Goal: Find specific page/section: Find specific page/section

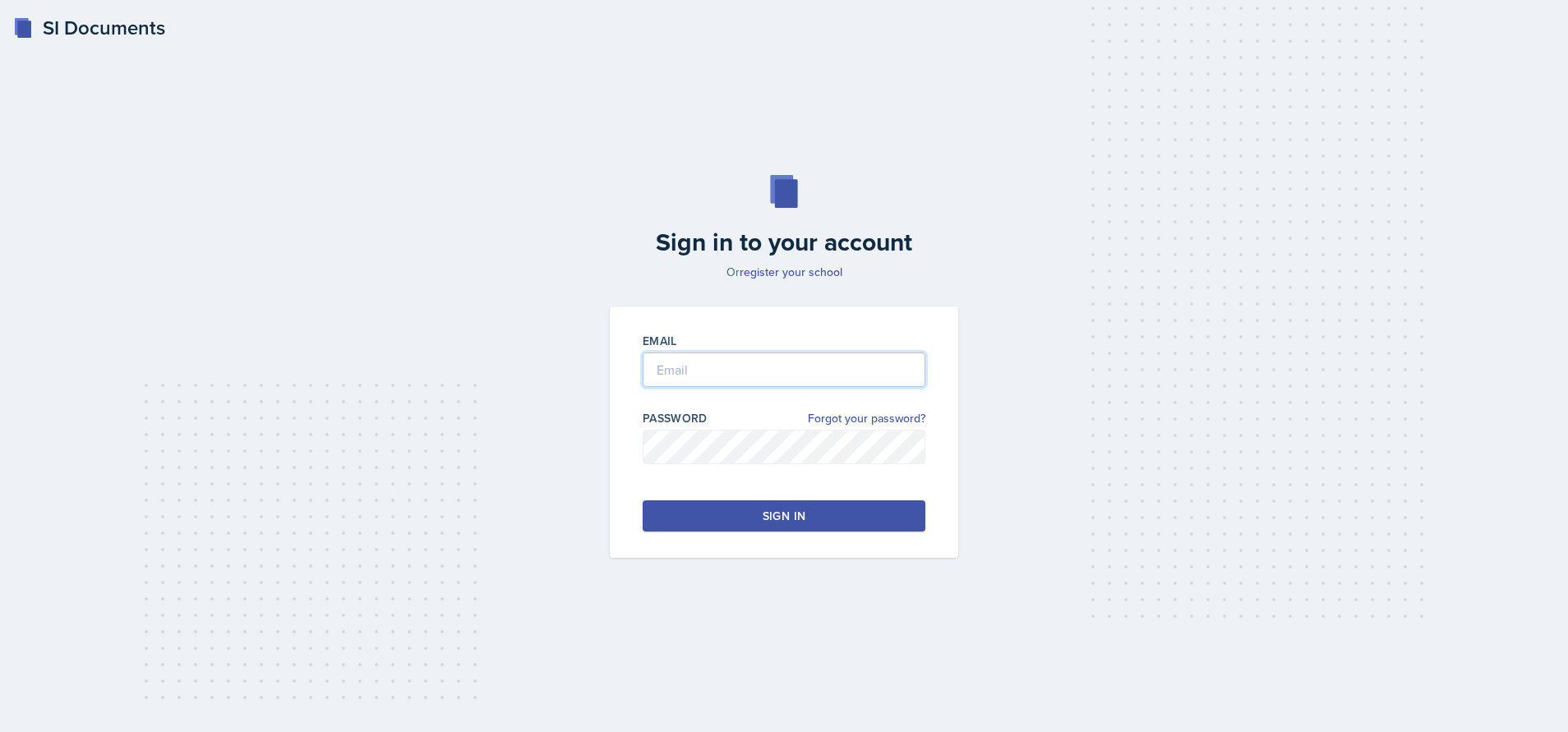
type input "[EMAIL_ADDRESS][DOMAIN_NAME]"
click at [891, 513] on button "Sign in" at bounding box center [784, 516] width 283 height 32
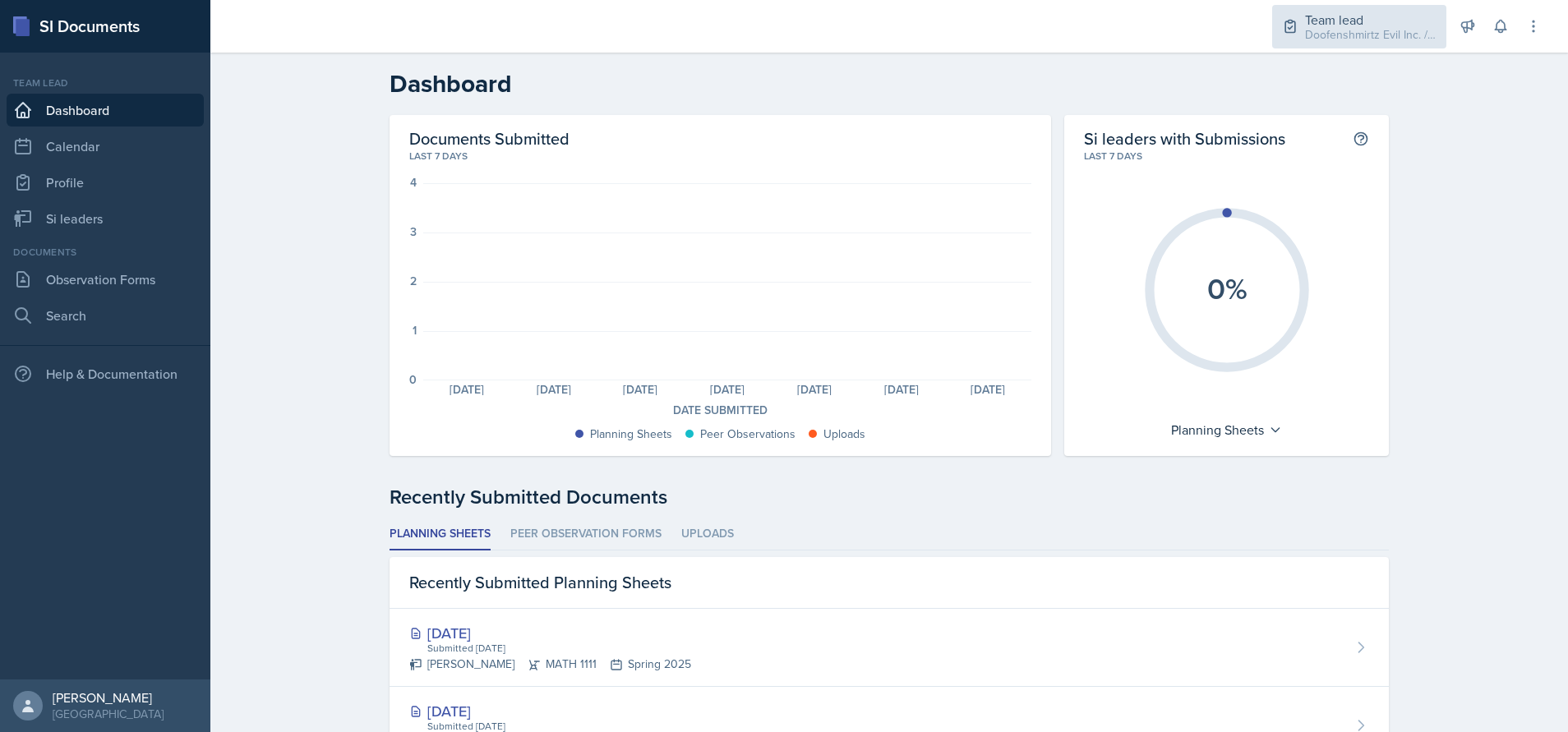
click at [1335, 30] on div "Doofenshmirtz Evil Inc. / Spring 2025" at bounding box center [1371, 35] width 132 height 18
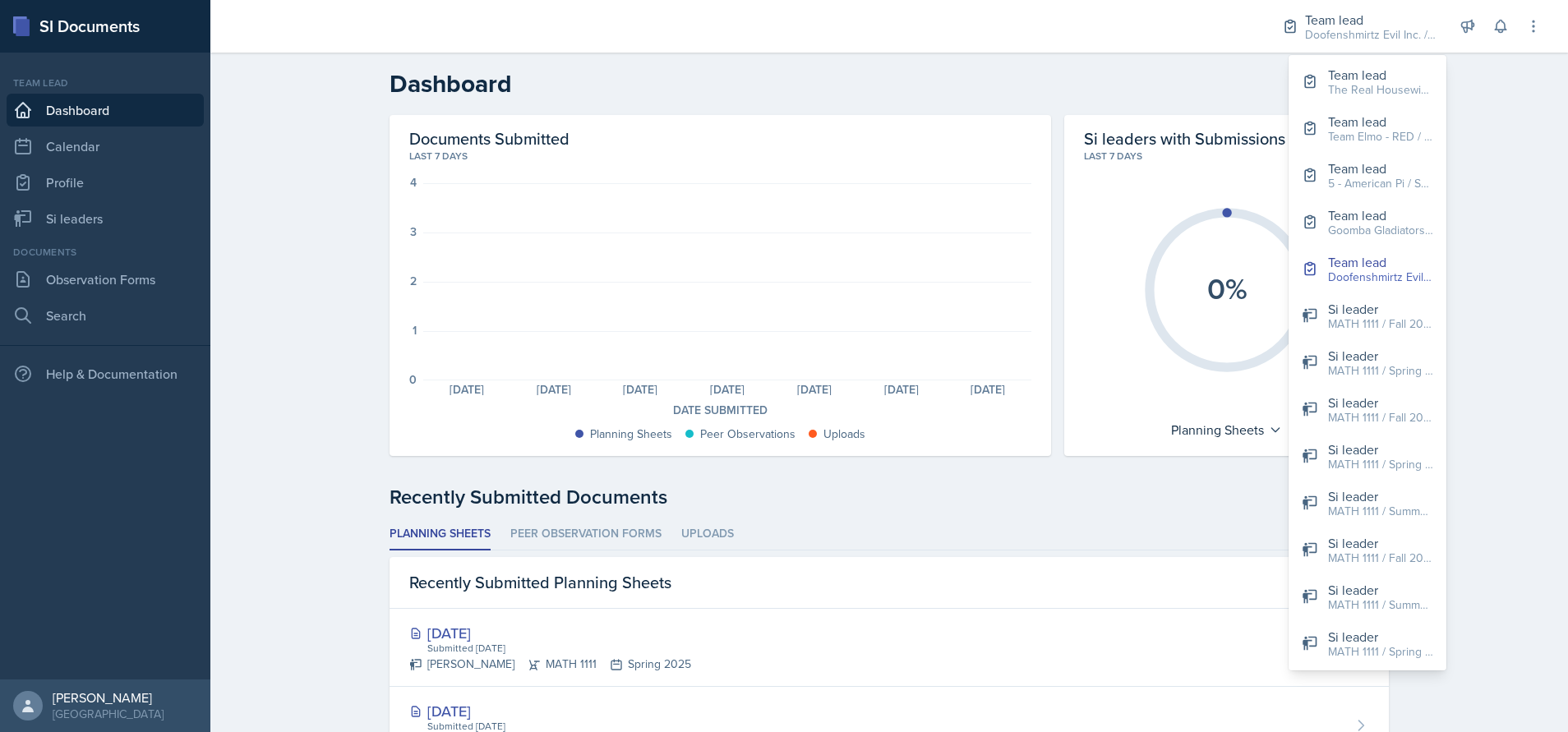
click at [817, 273] on div "Planning Sheets: 0 Planning Sheets: 0 Planning Sheets: 0 Planning Sheets: 0 Pla…" at bounding box center [727, 282] width 608 height 197
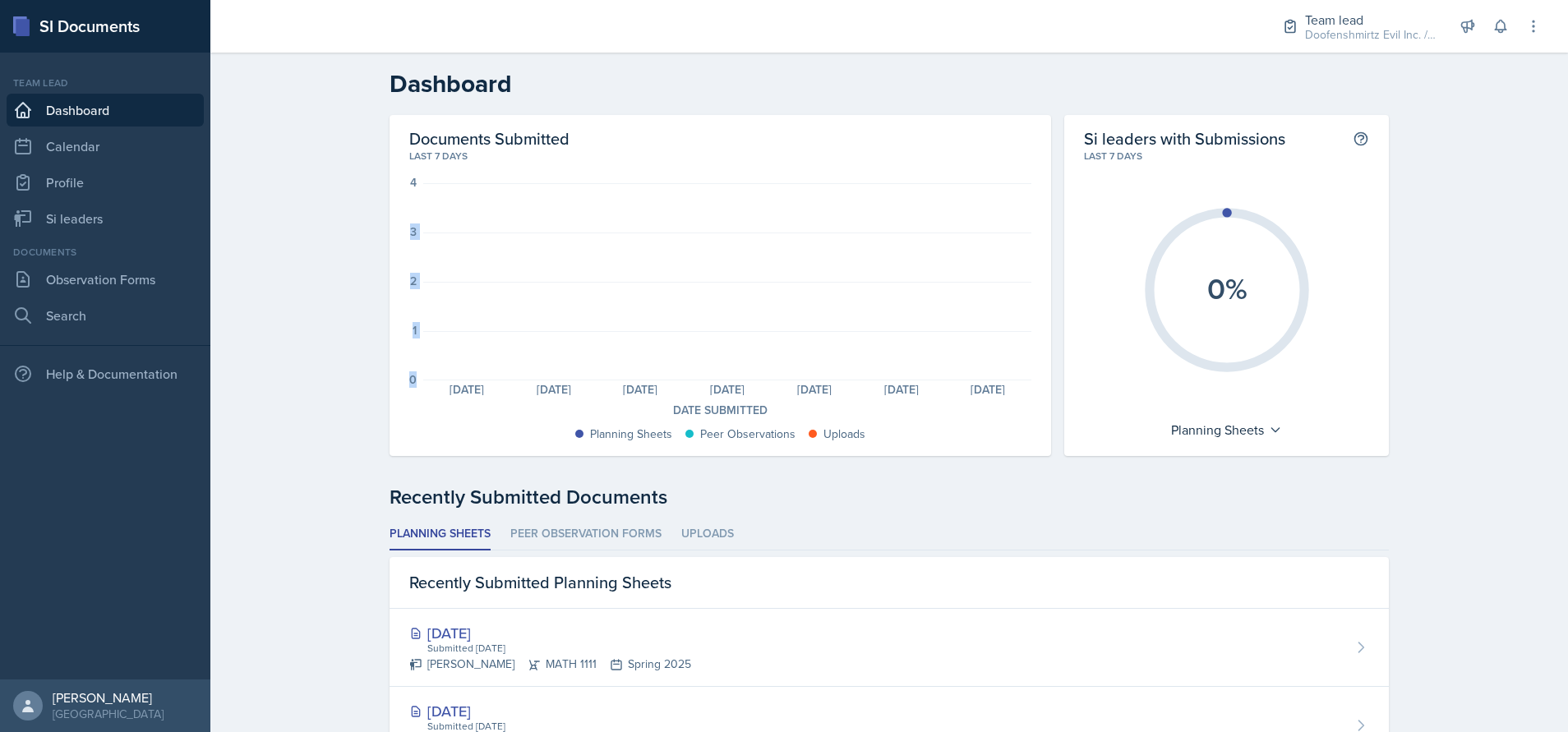
drag, startPoint x: 407, startPoint y: 213, endPoint x: 532, endPoint y: 165, distance: 133.9
click at [532, 165] on div "Documents Submitted Last 7 days 4 3 2 1 0 Planning Sheets: 0 Planning Sheets: 0…" at bounding box center [720, 285] width 662 height 341
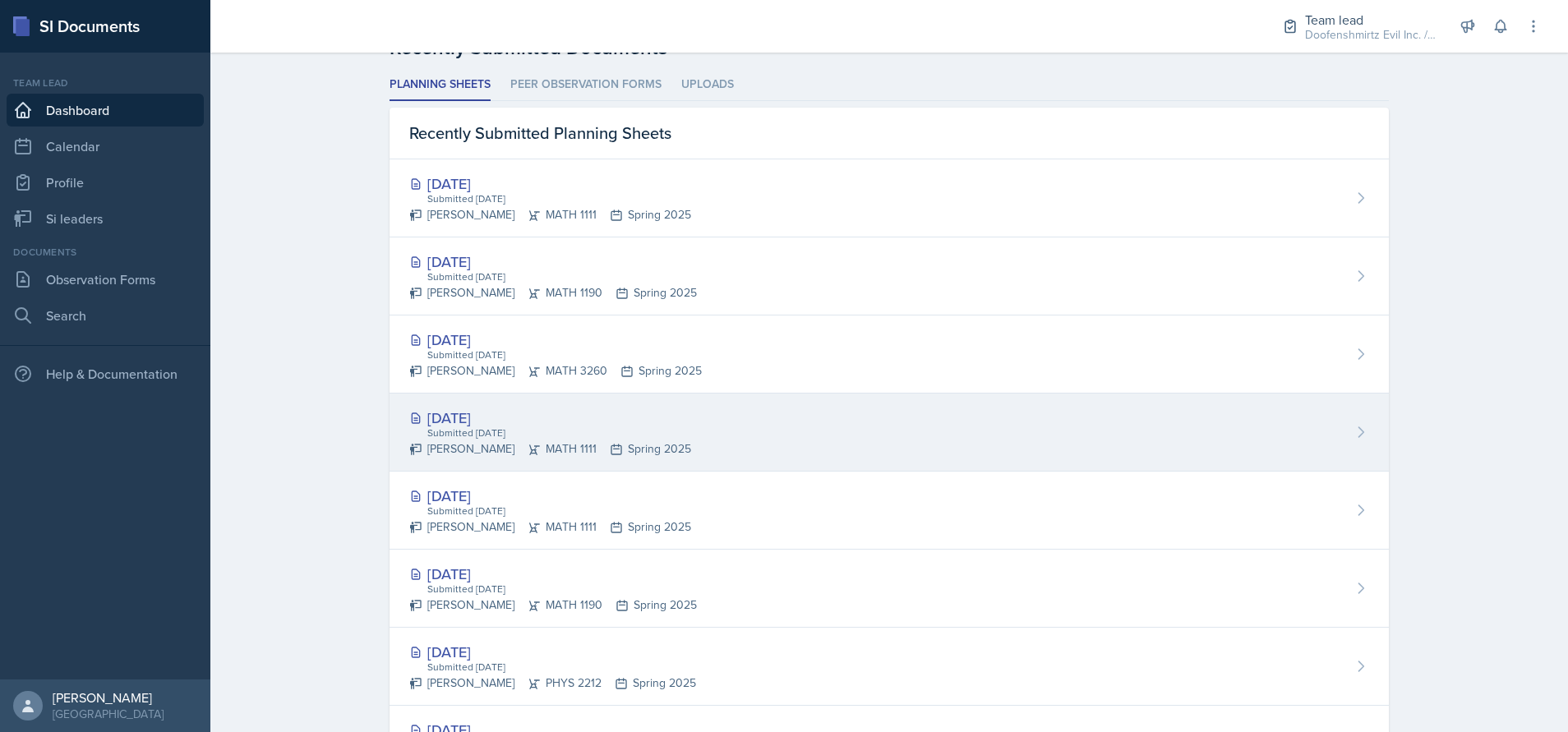
scroll to position [327, 0]
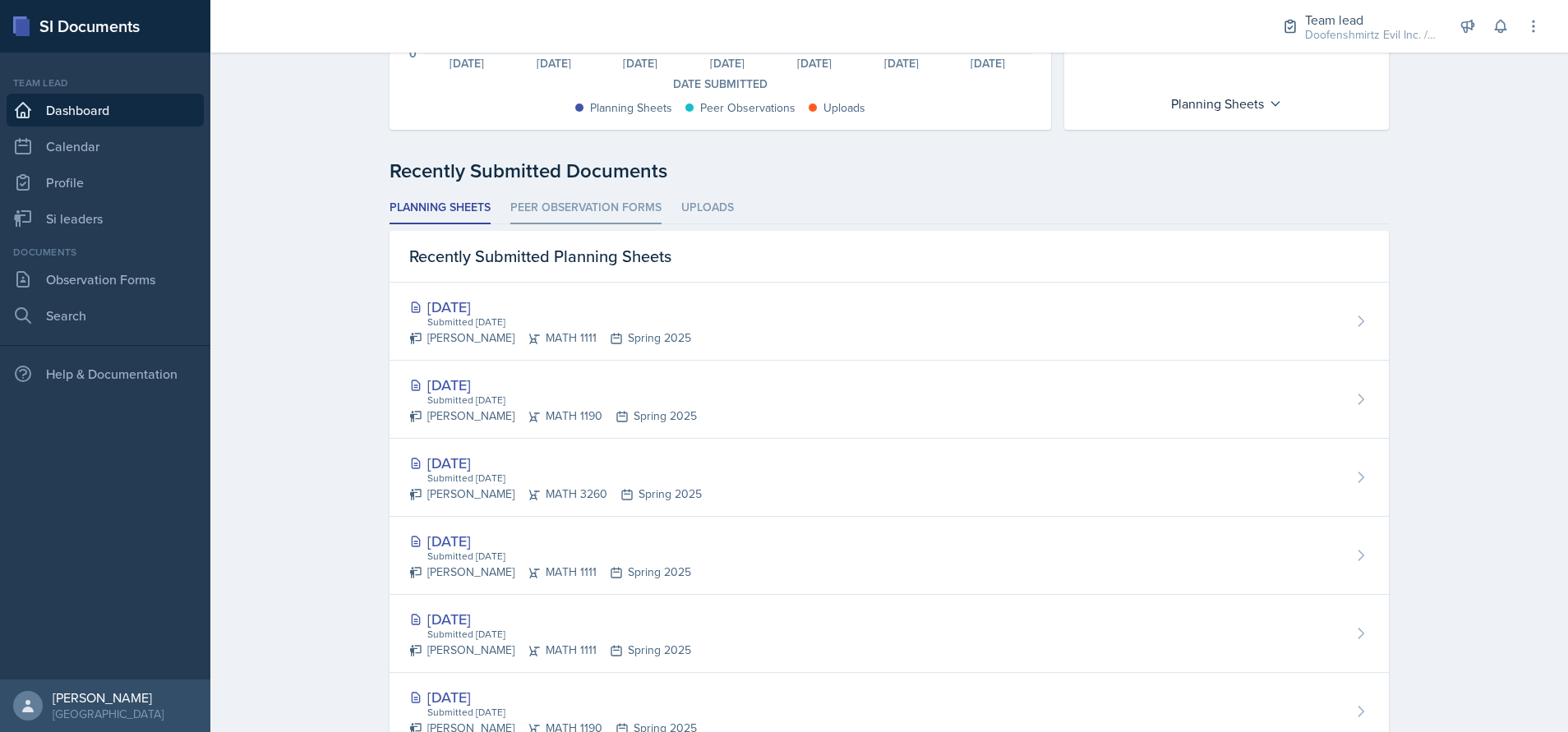
click at [586, 208] on li "Peer Observation Forms" at bounding box center [586, 208] width 151 height 32
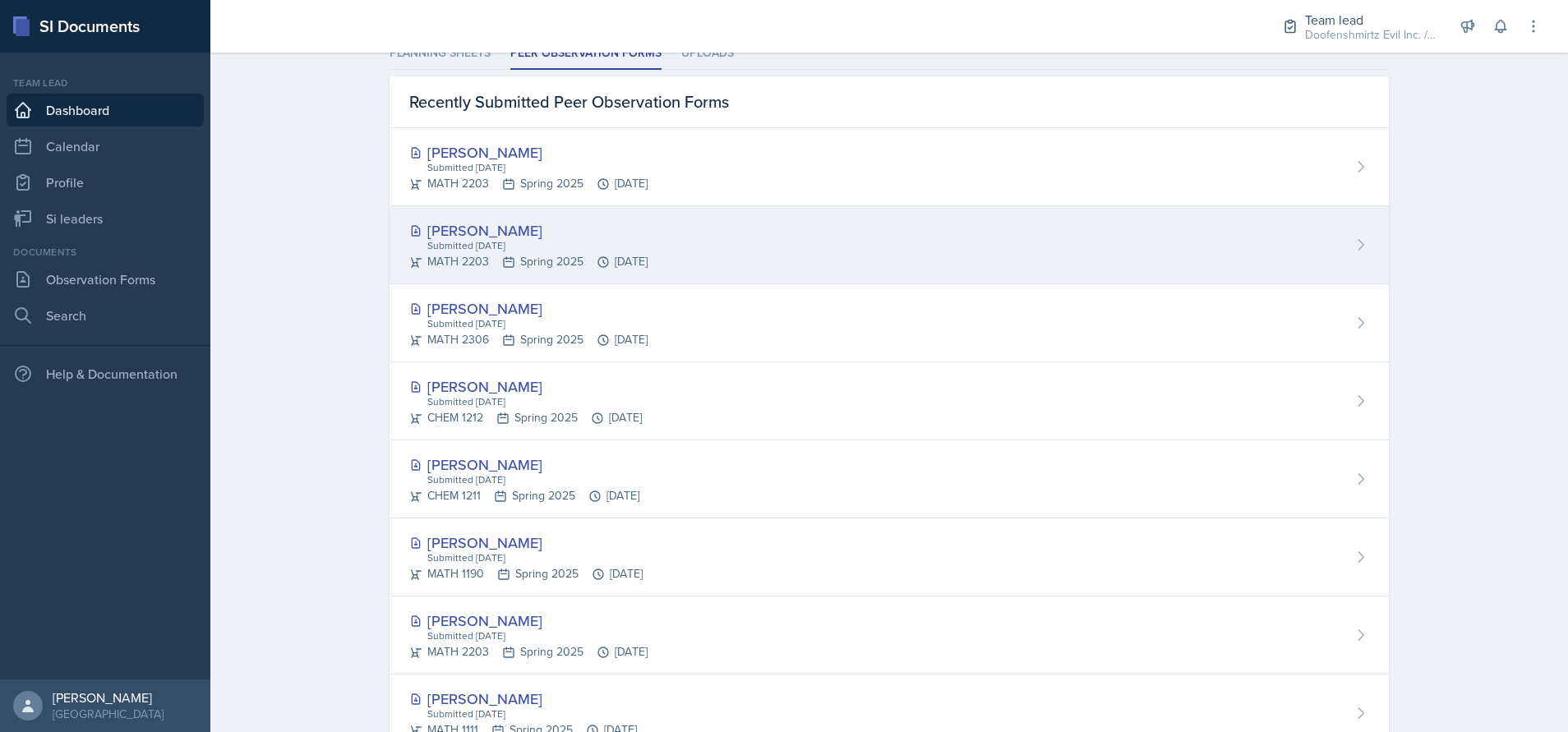
scroll to position [80, 0]
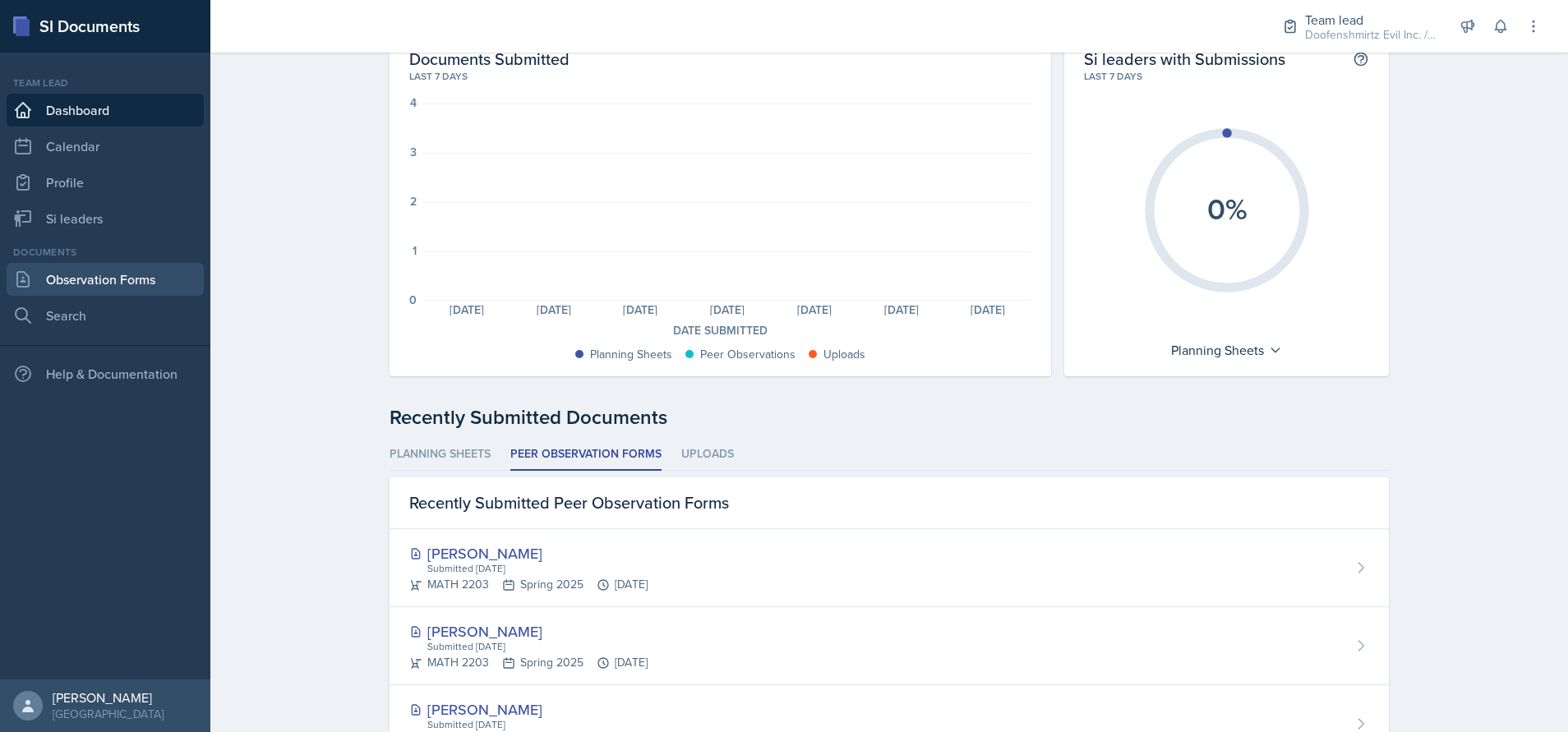
click at [92, 294] on link "Observation Forms" at bounding box center [104, 279] width 197 height 32
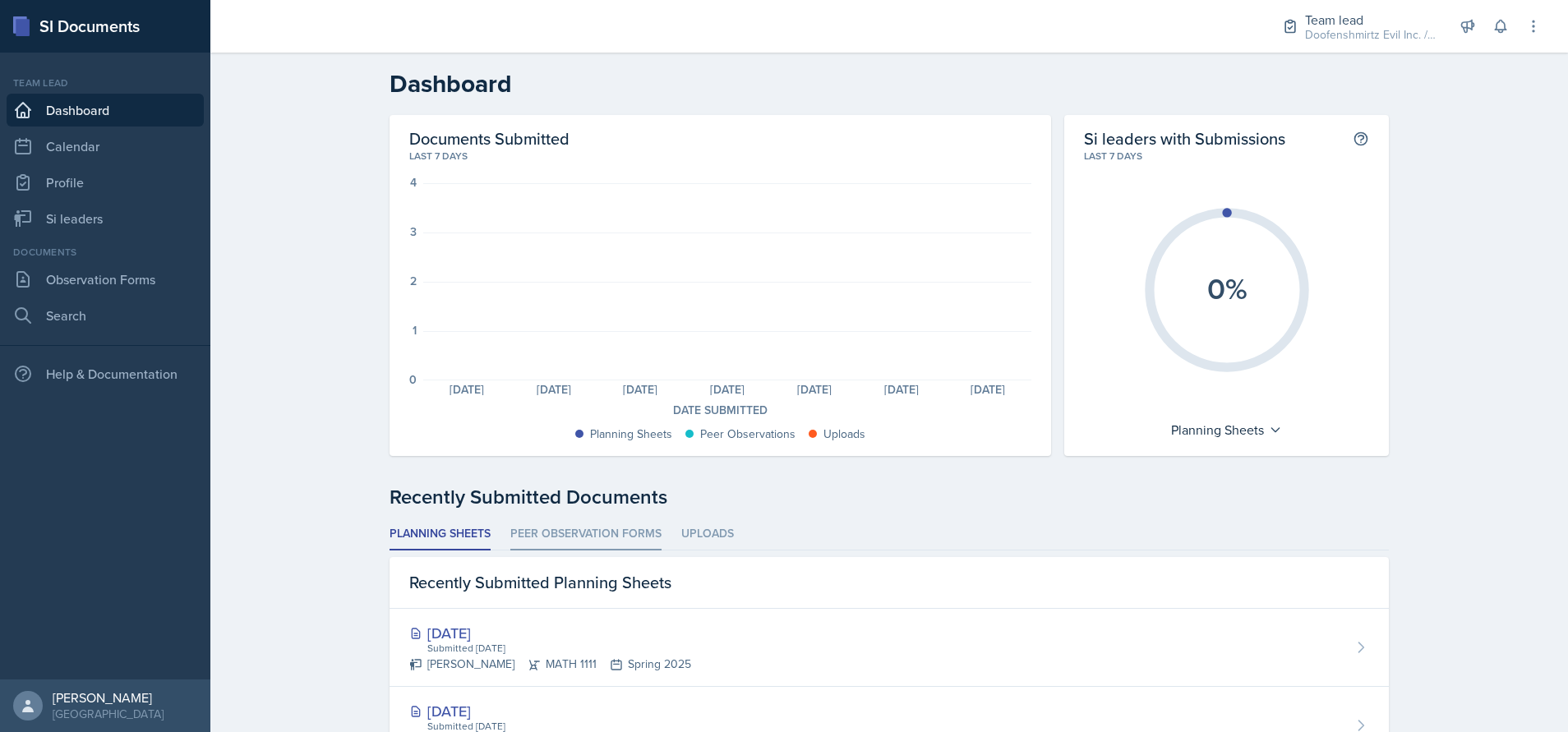
click at [603, 526] on li "Peer Observation Forms" at bounding box center [586, 535] width 151 height 32
click at [603, 528] on li "Peer Observation Forms" at bounding box center [586, 535] width 151 height 32
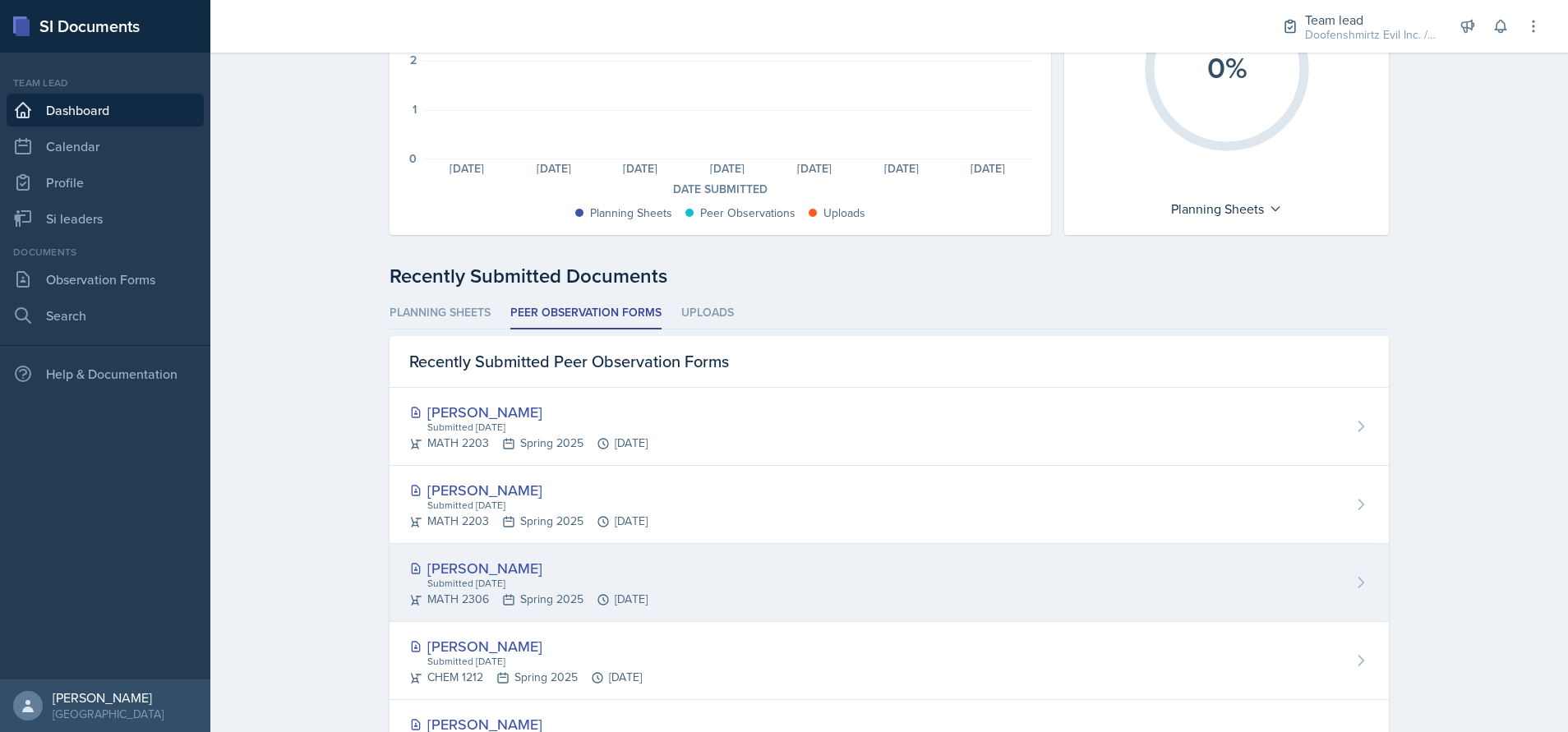
scroll to position [247, 0]
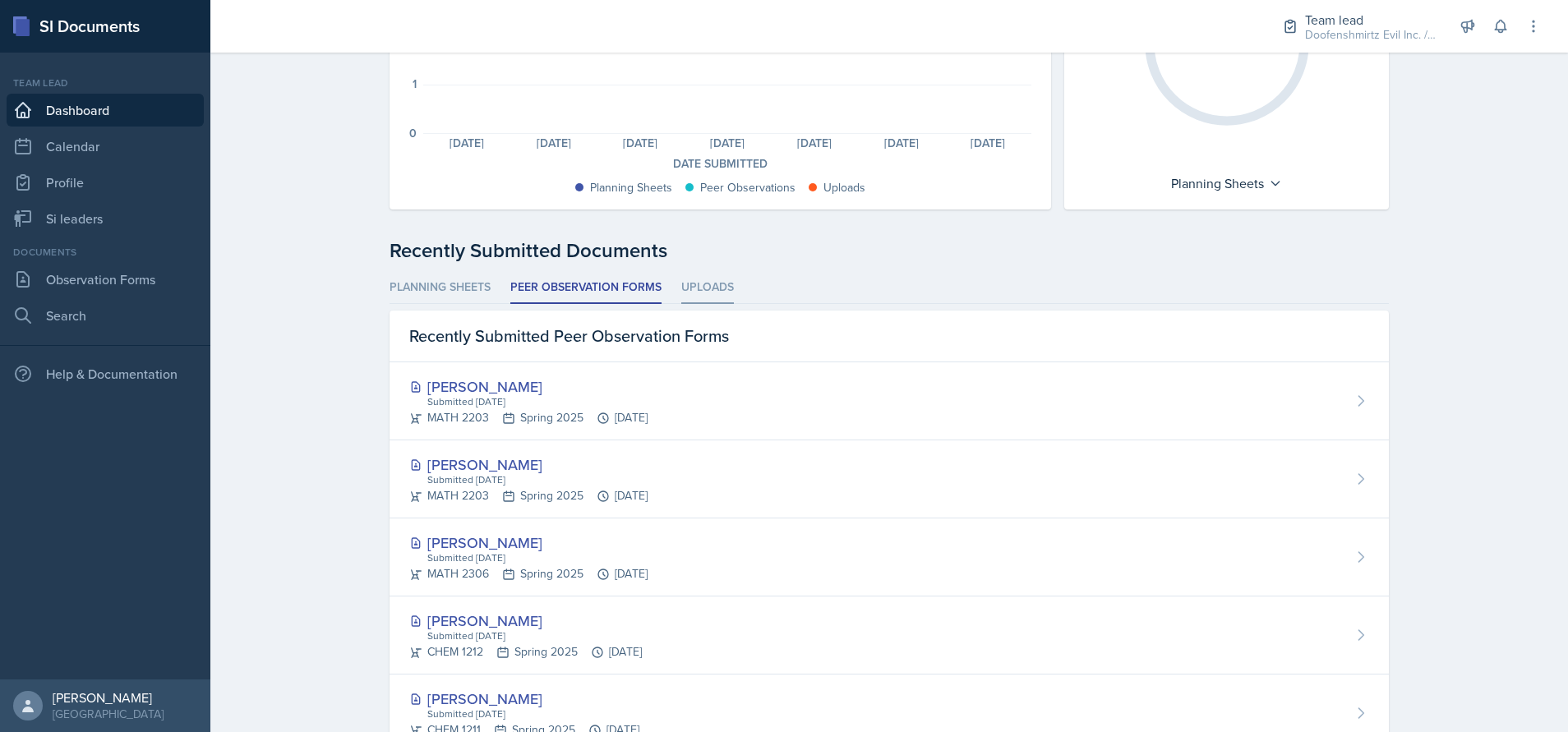
click at [700, 276] on li "Uploads" at bounding box center [707, 288] width 53 height 32
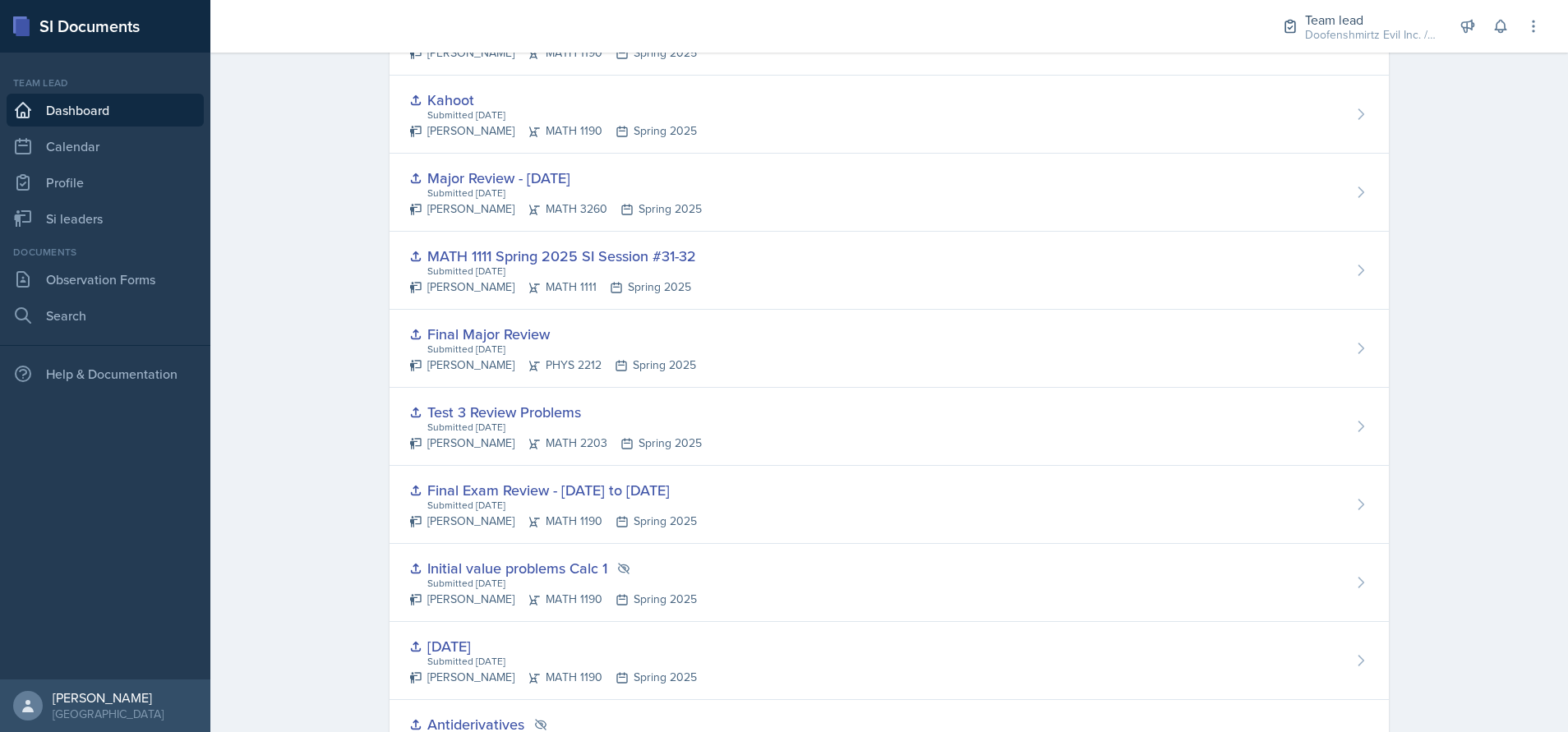
scroll to position [0, 0]
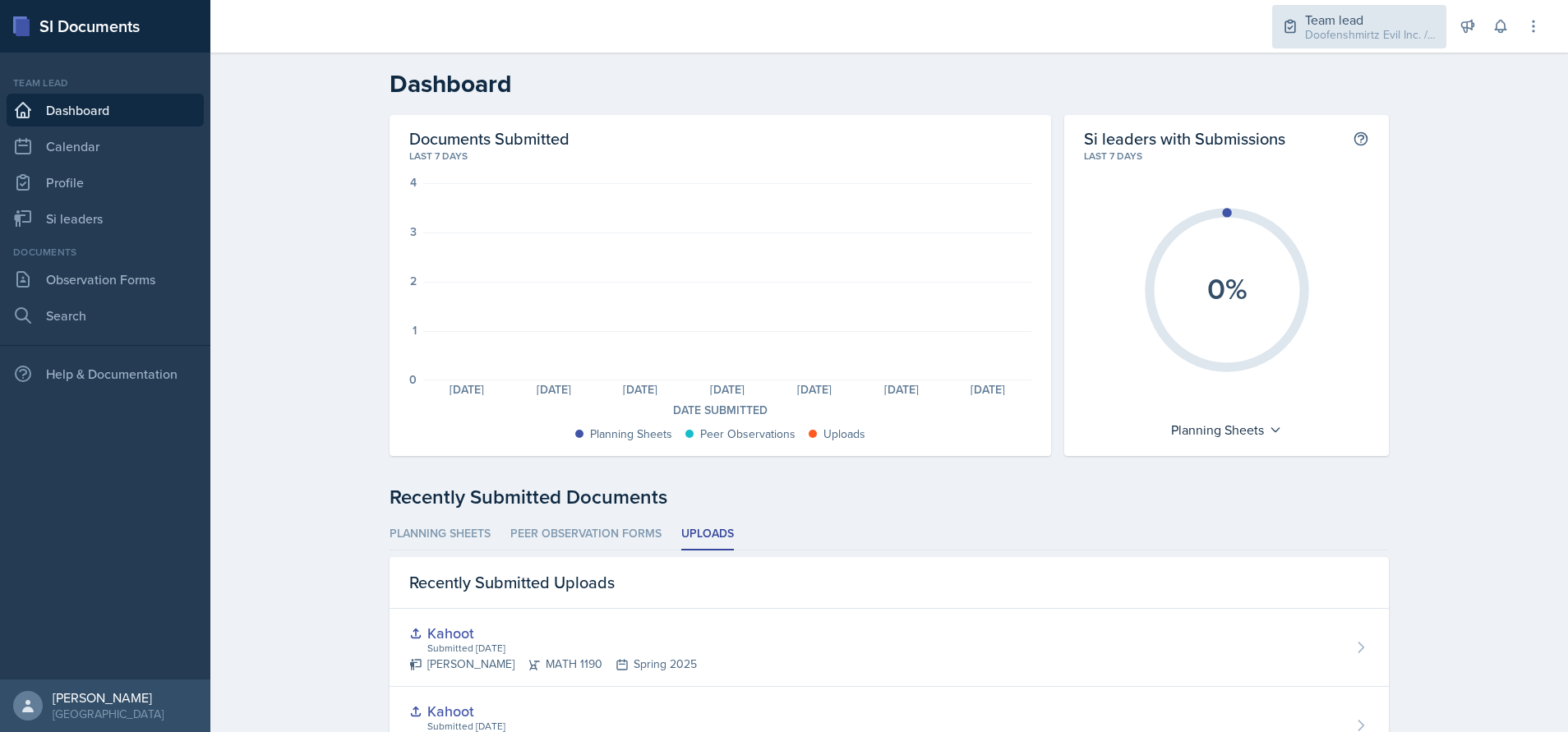
click at [1372, 34] on div "Doofenshmirtz Evil Inc. / Spring 2025" at bounding box center [1371, 35] width 132 height 18
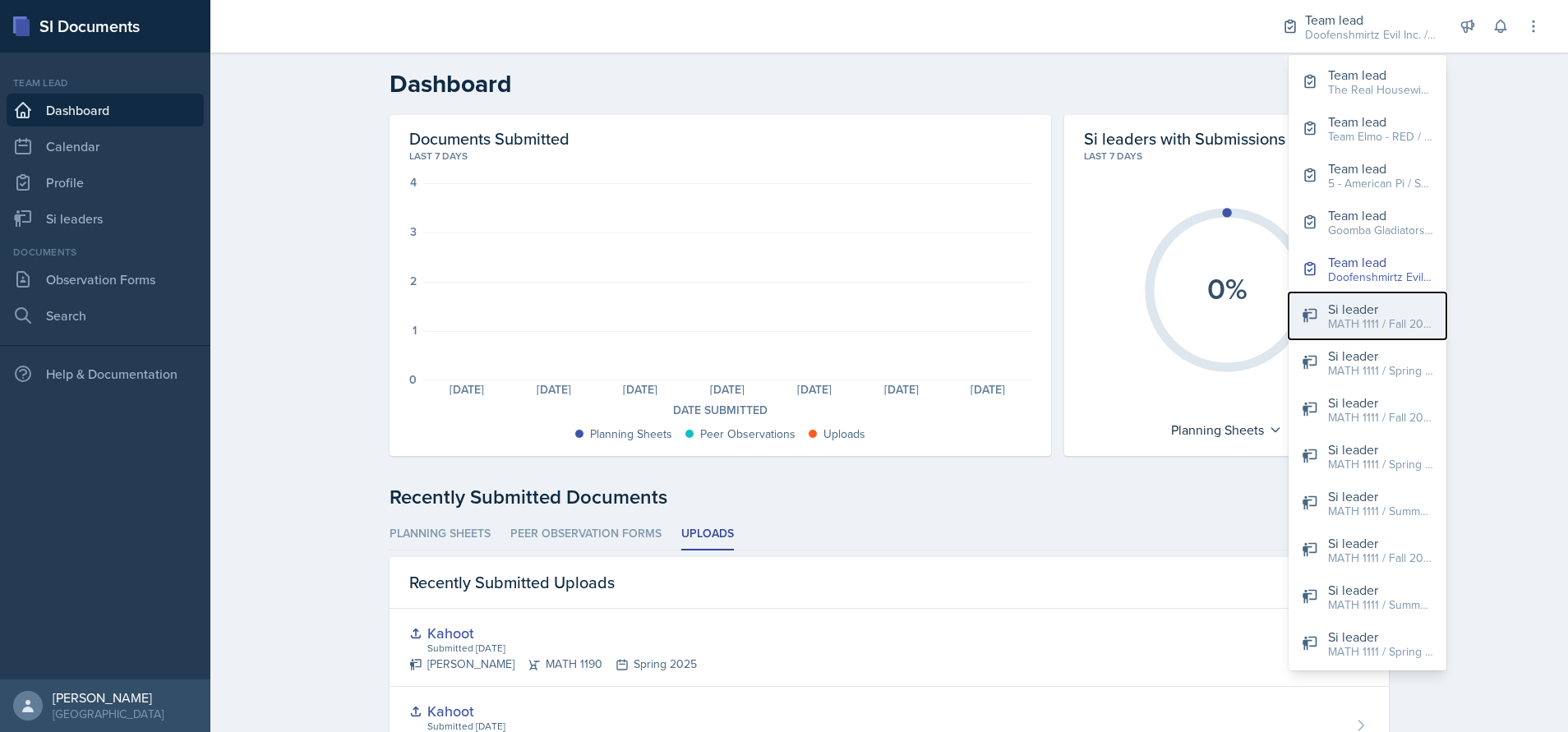
click at [1405, 316] on div "MATH 1111 / Fall 2022" at bounding box center [1380, 325] width 105 height 18
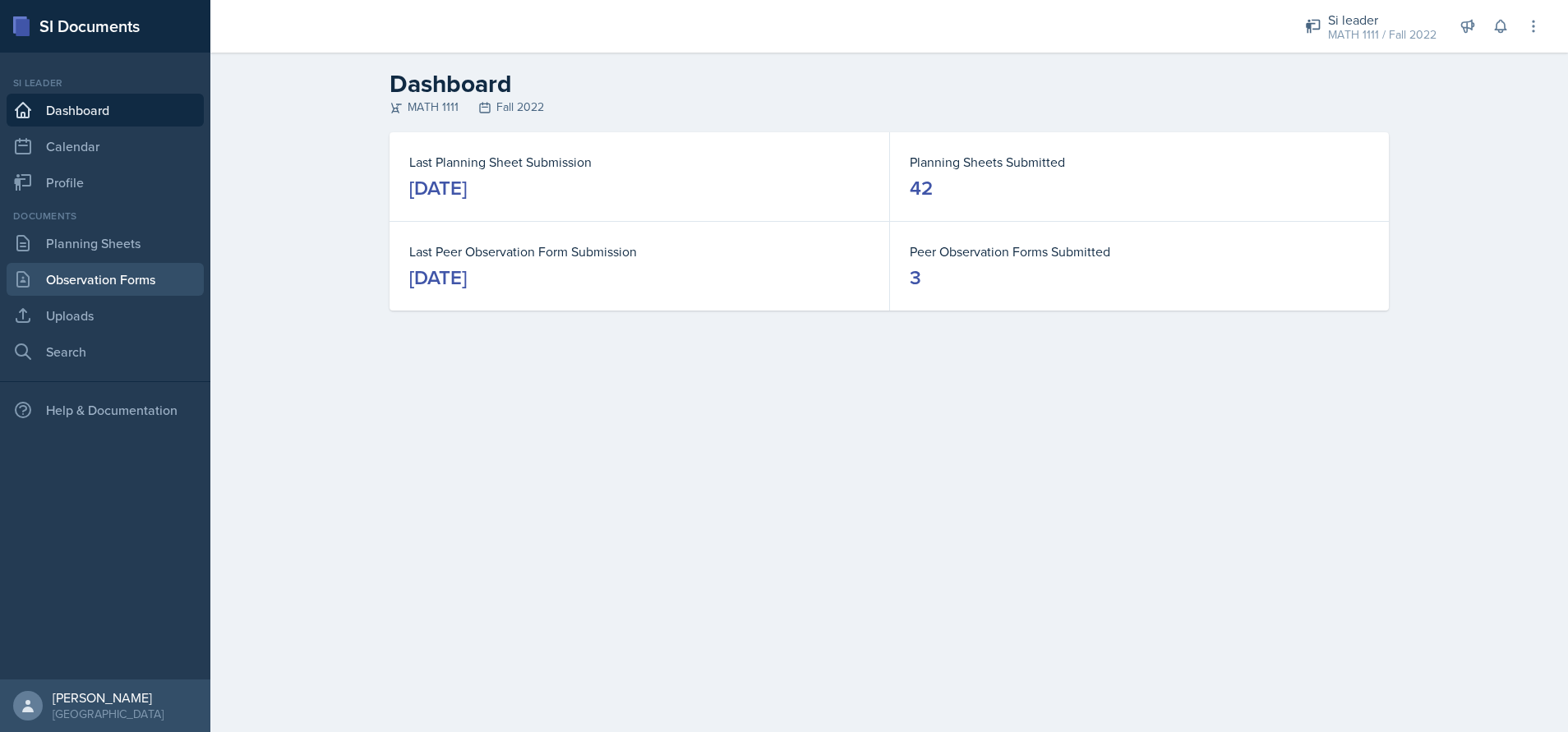
click at [107, 284] on link "Observation Forms" at bounding box center [104, 279] width 197 height 32
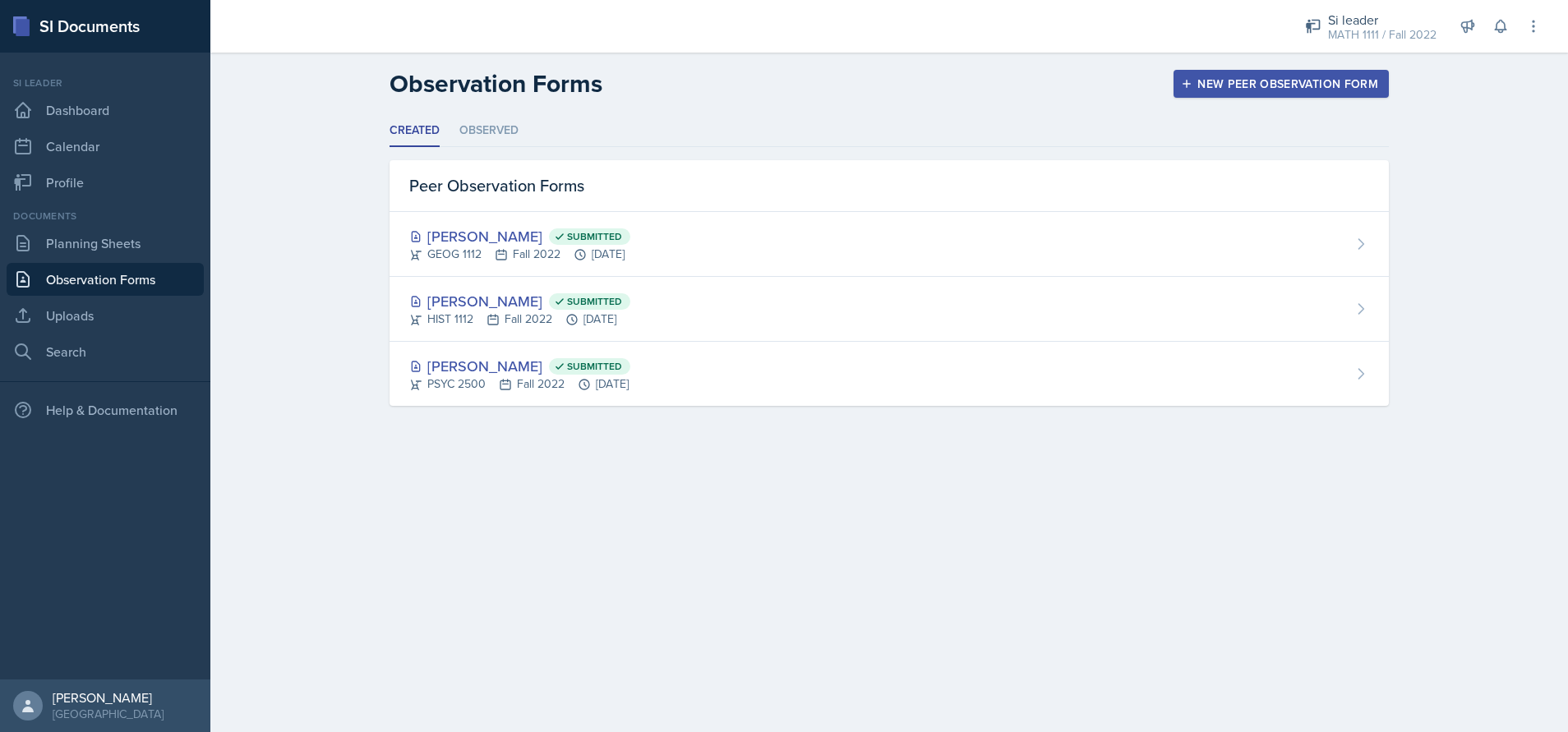
click at [48, 226] on div "Documents Planning Sheets Observation Forms Uploads Search" at bounding box center [104, 289] width 197 height 160
click at [52, 231] on link "Planning Sheets" at bounding box center [104, 242] width 197 height 32
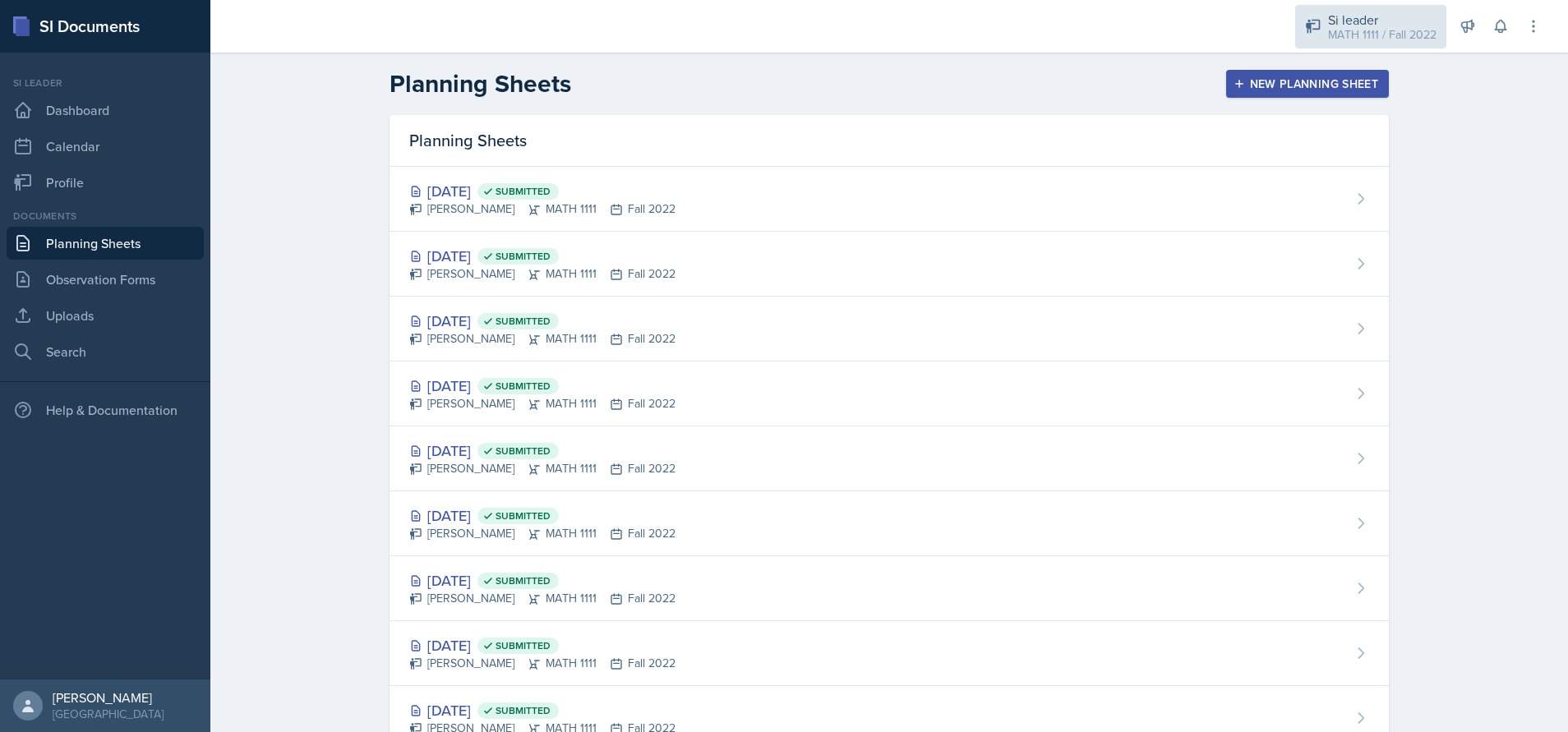
click at [1383, 26] on div "MATH 1111 / Fall 2022" at bounding box center [1382, 35] width 109 height 18
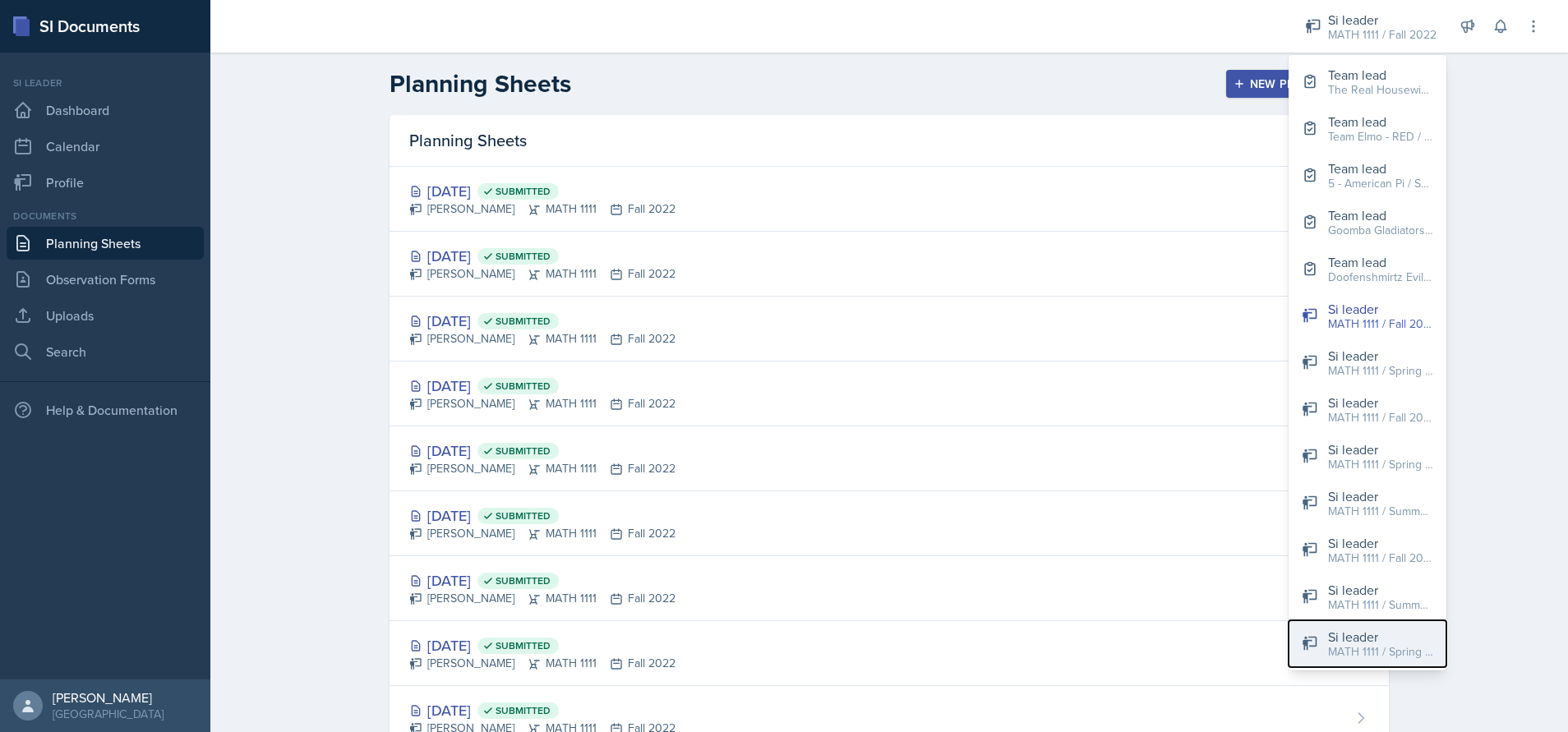
click at [1382, 631] on div "Si leader" at bounding box center [1380, 636] width 105 height 19
